Goal: Task Accomplishment & Management: Use online tool/utility

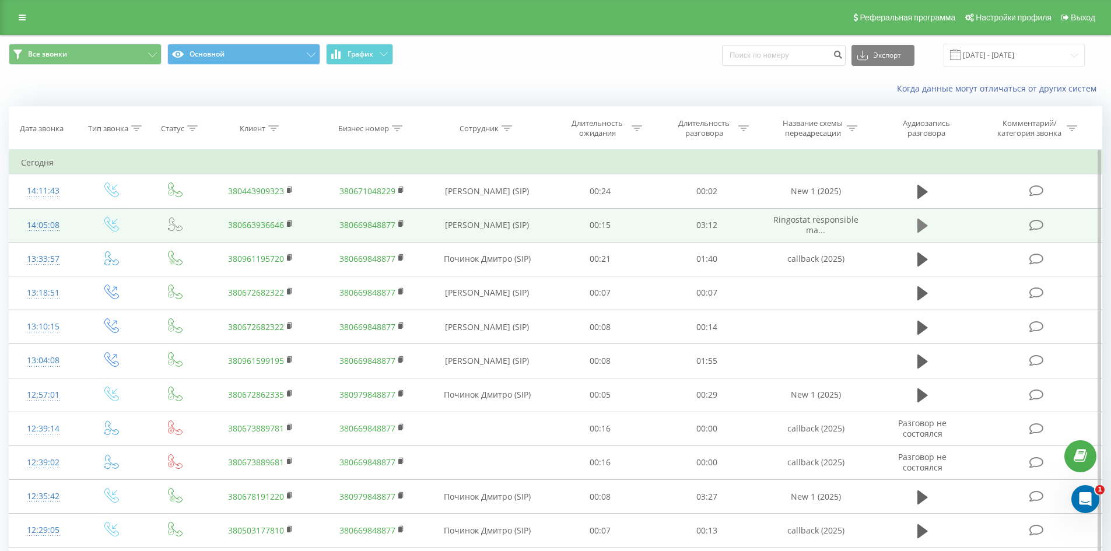
click at [921, 227] on icon at bounding box center [922, 226] width 10 height 14
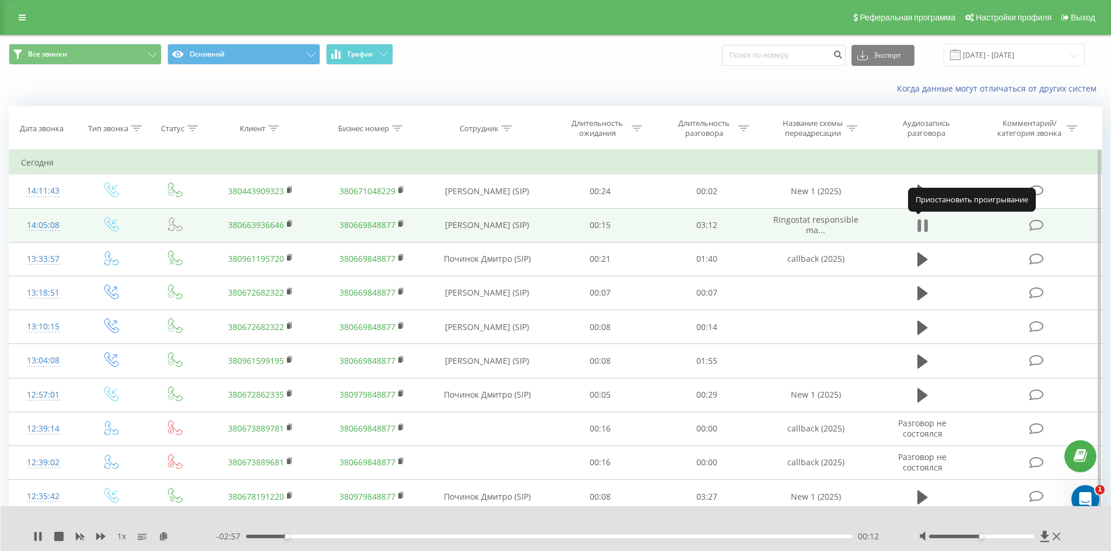
click at [926, 223] on icon at bounding box center [925, 225] width 3 height 13
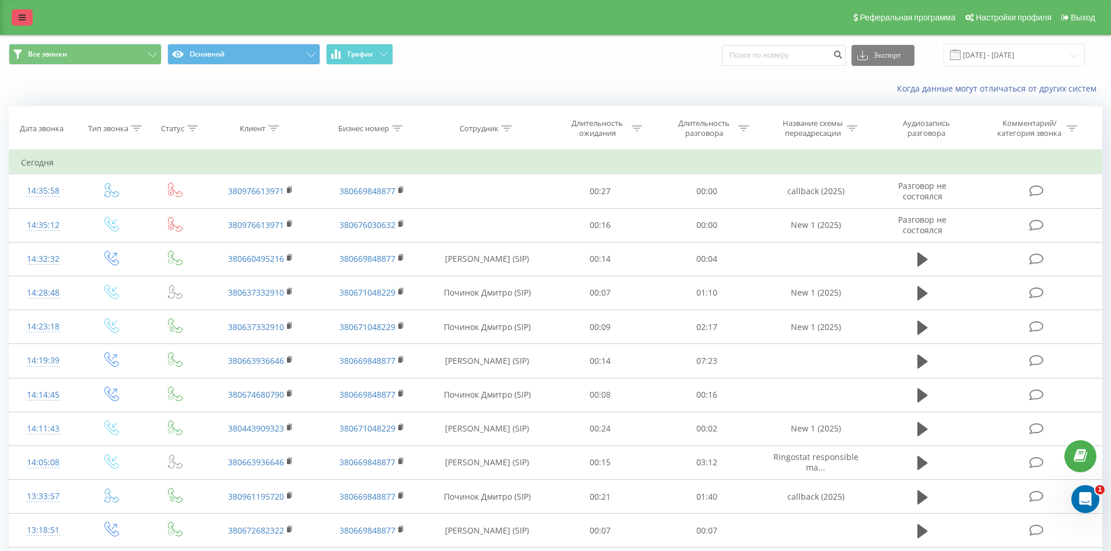
click at [22, 18] on icon at bounding box center [22, 17] width 7 height 8
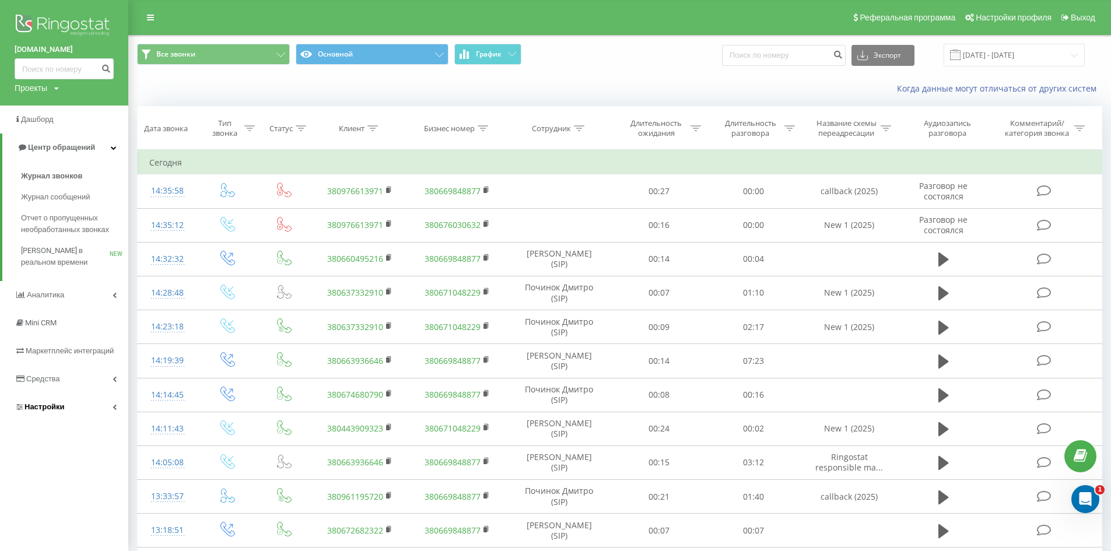
click at [59, 413] on span "Настройки" at bounding box center [40, 407] width 50 height 12
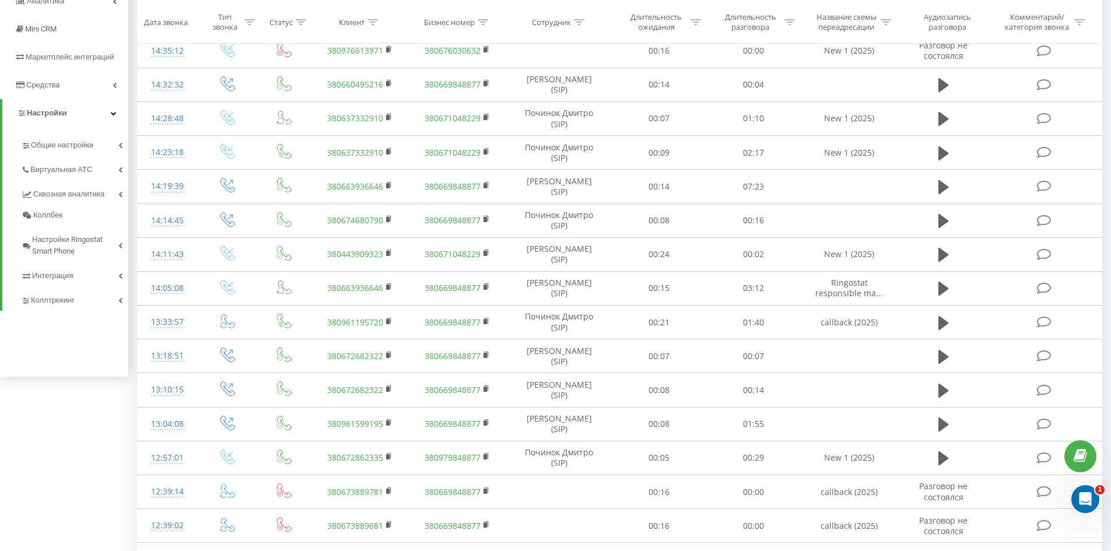
scroll to position [175, 0]
click at [72, 172] on span "Виртуальная АТС" at bounding box center [63, 169] width 66 height 12
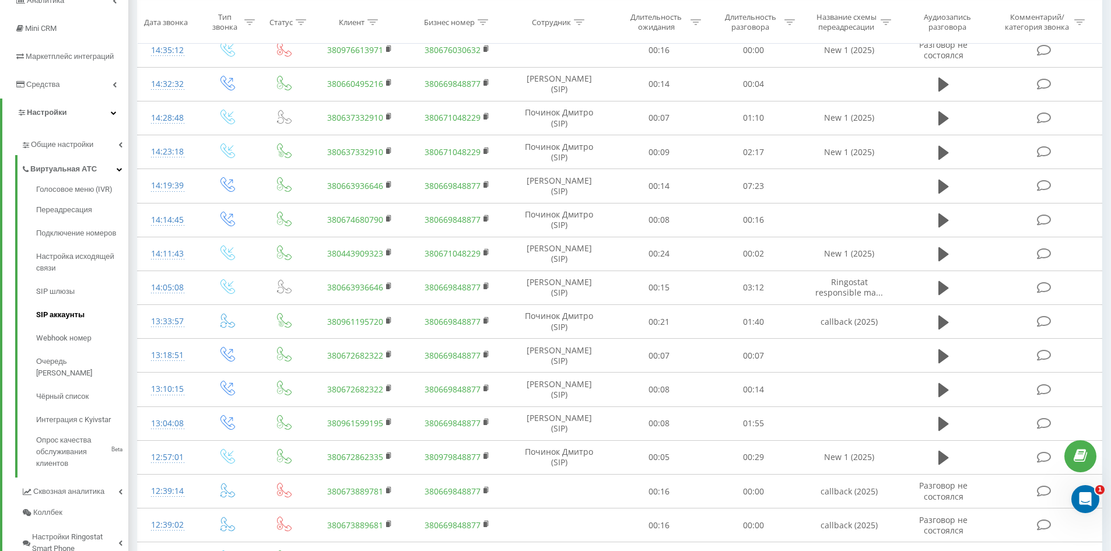
click at [72, 316] on span "SIP аккаунты" at bounding box center [60, 315] width 48 height 12
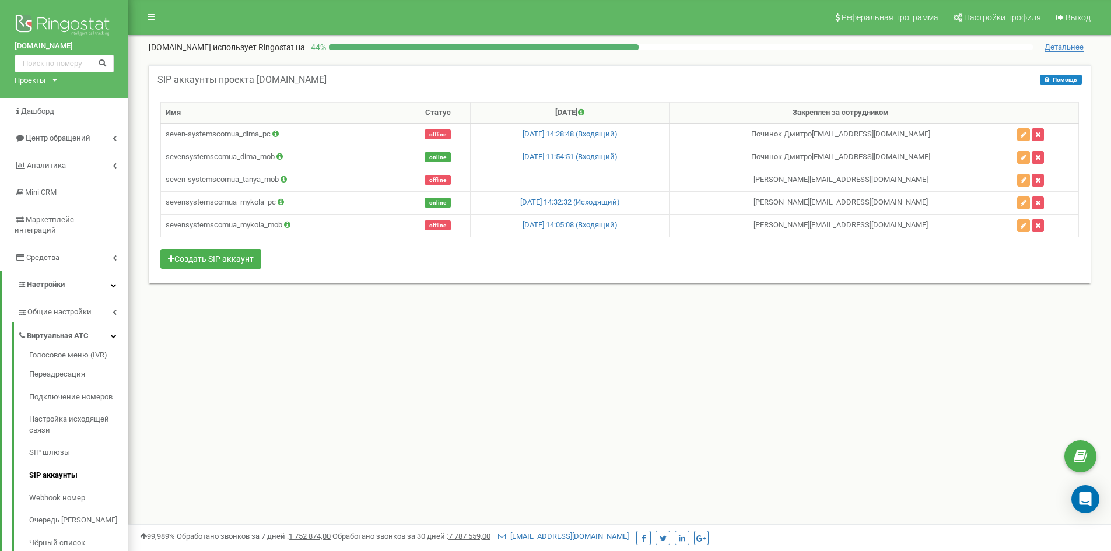
click at [260, 334] on div "Реферальная программа Настройки профиля Выход [DOMAIN_NAME] использует Ringosta…" at bounding box center [619, 350] width 983 height 700
click at [1021, 132] on icon "button" at bounding box center [1024, 134] width 6 height 7
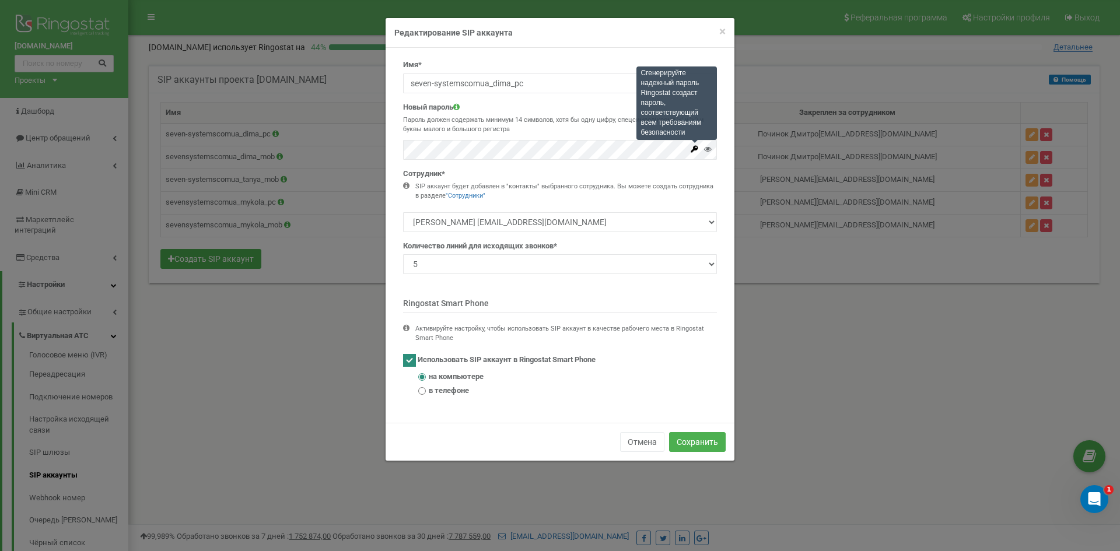
click at [693, 150] on icon at bounding box center [694, 148] width 7 height 7
click at [466, 82] on input "seven-systemscomua_dima_pc" at bounding box center [560, 83] width 314 height 20
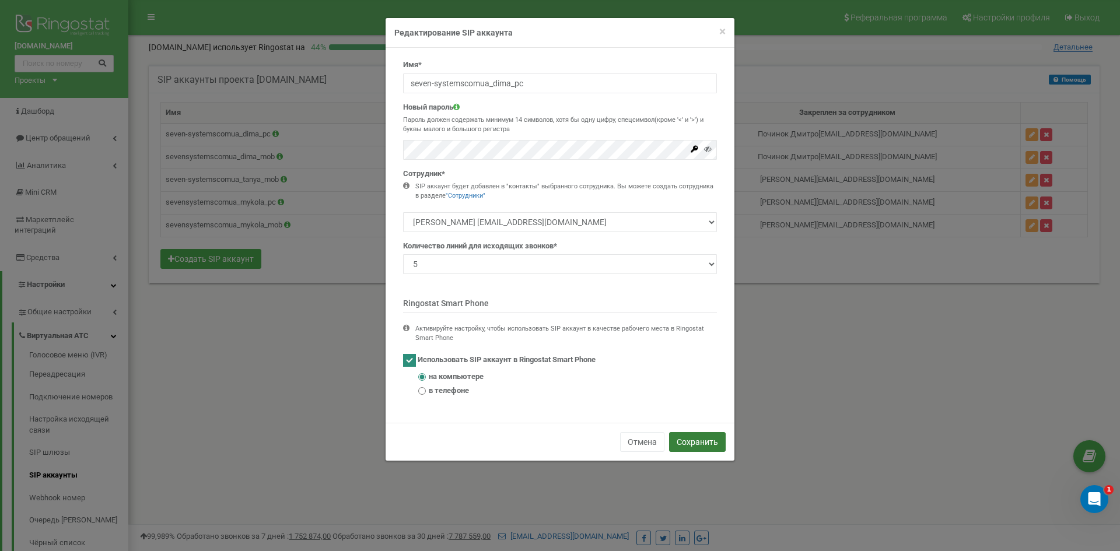
click at [700, 440] on button "Сохранить" at bounding box center [697, 442] width 57 height 20
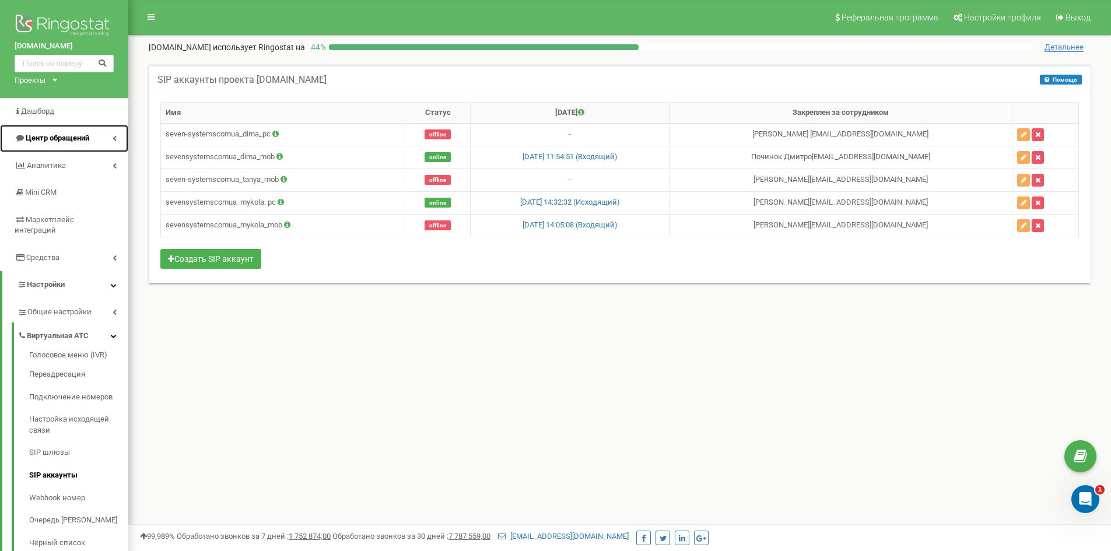
click at [74, 135] on span "Центр обращений" at bounding box center [58, 138] width 64 height 9
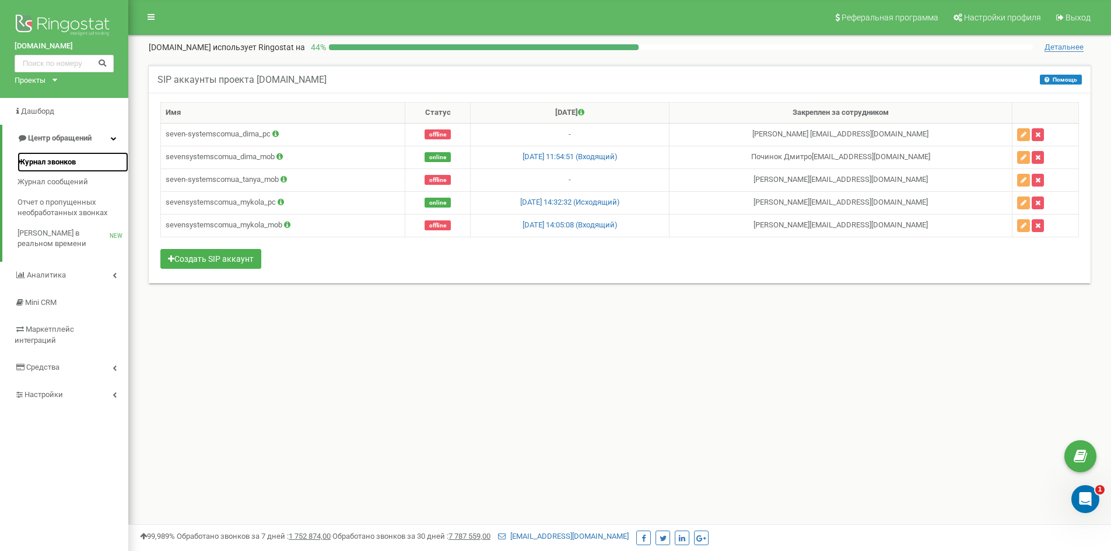
click at [64, 163] on span "Журнал звонков" at bounding box center [46, 162] width 58 height 11
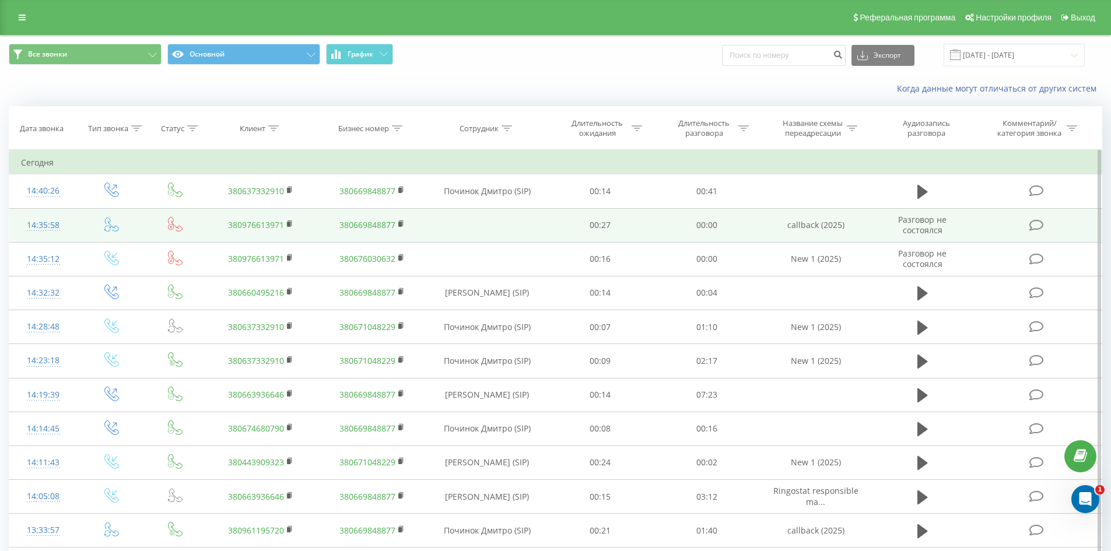
click at [267, 222] on link "380976613971" at bounding box center [256, 224] width 56 height 11
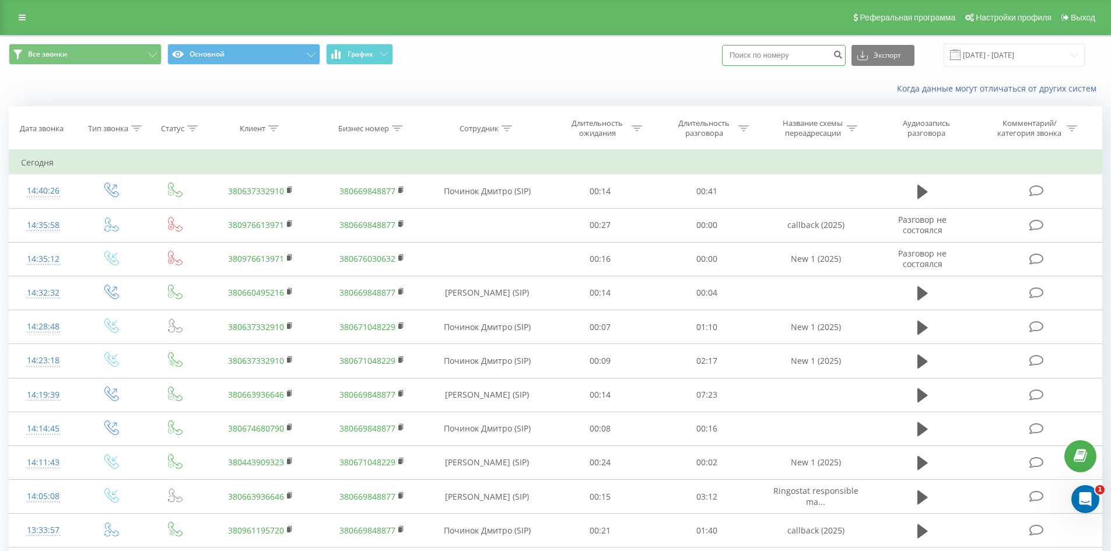
click at [786, 52] on input at bounding box center [784, 55] width 124 height 21
paste input "0931706534"
type input "0931706534"
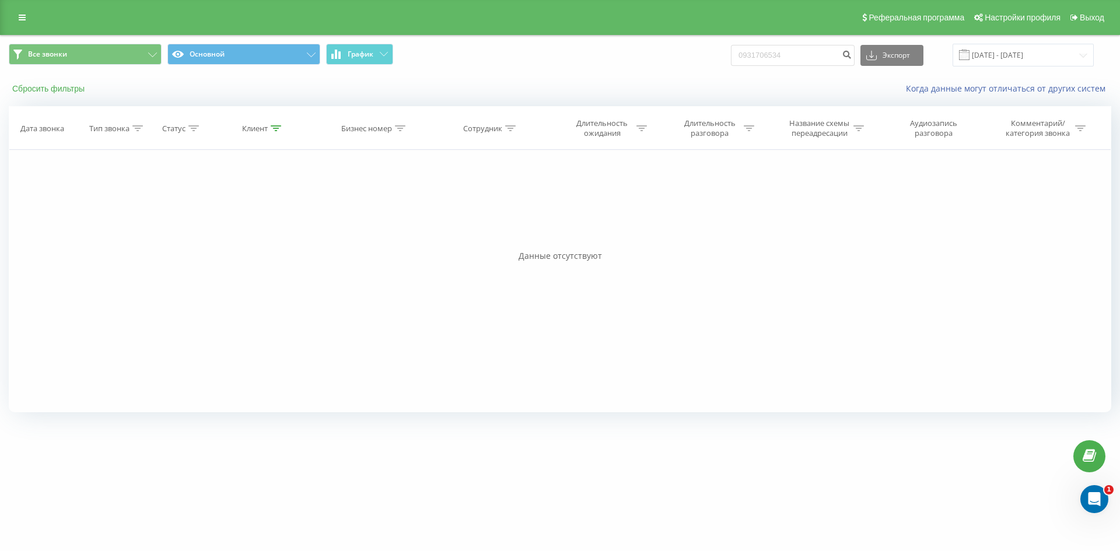
click at [63, 90] on button "Сбросить фильтры" at bounding box center [50, 88] width 82 height 10
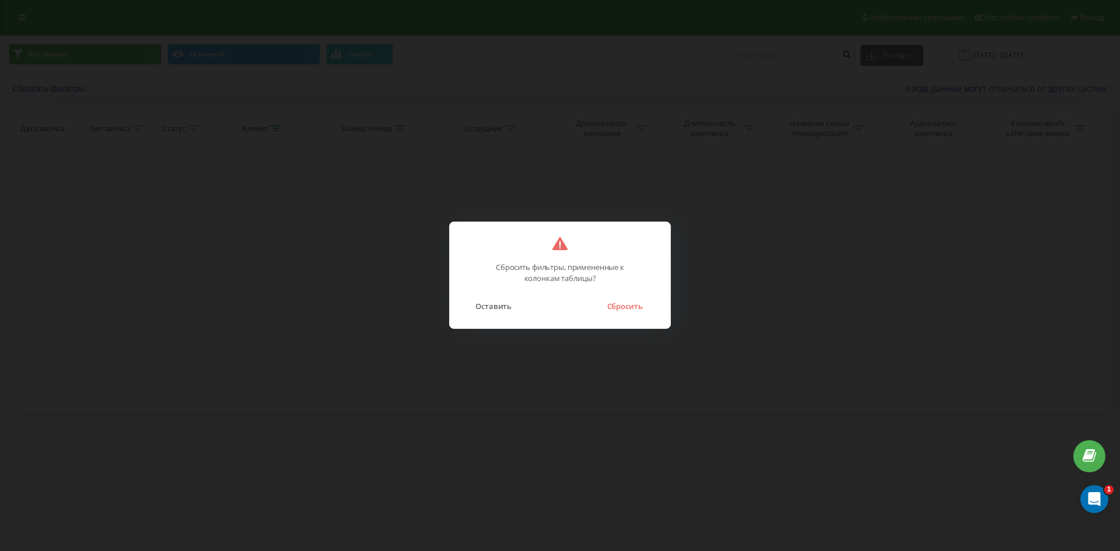
click at [623, 312] on button "Сбросить" at bounding box center [624, 306] width 47 height 15
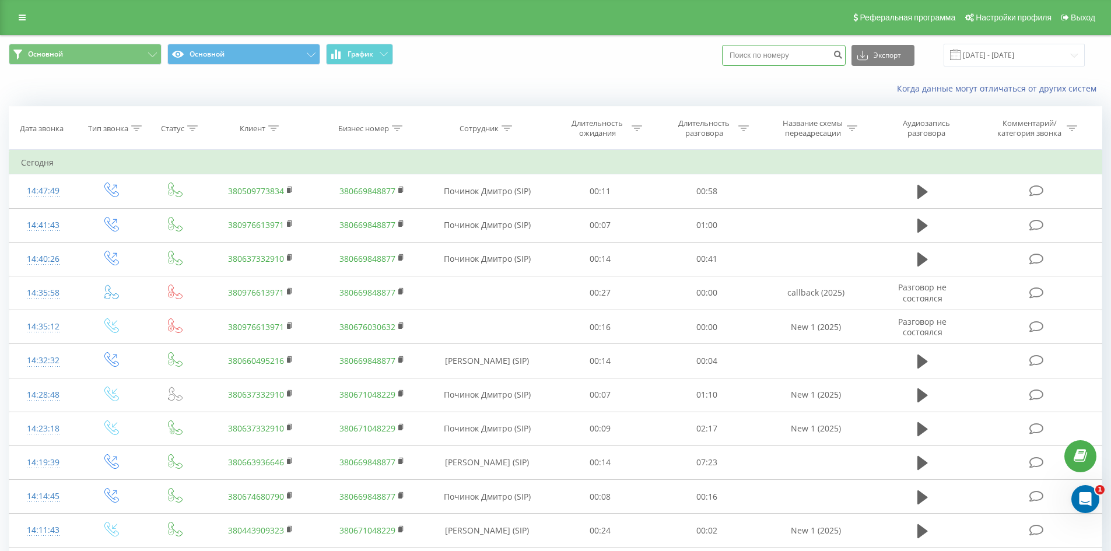
click at [751, 58] on input at bounding box center [784, 55] width 124 height 21
paste input "[PHONE_NUMBER]"
type input "[PHONE_NUMBER]"
